Goal: Find specific page/section: Find specific page/section

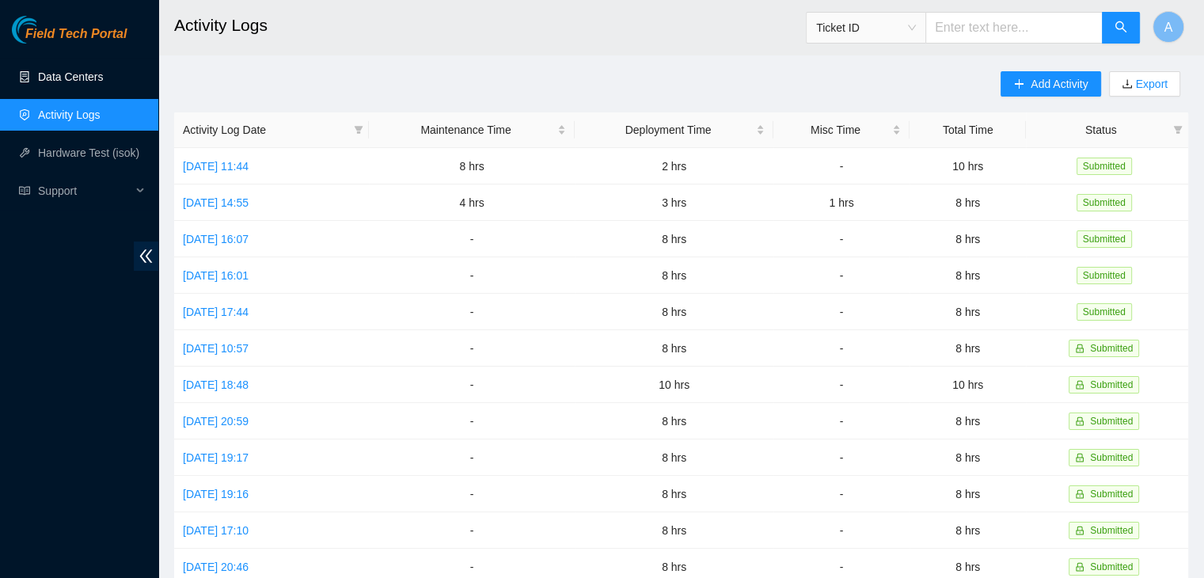
click at [73, 83] on link "Data Centers" at bounding box center [70, 76] width 65 height 13
